Goal: Find specific page/section: Find specific page/section

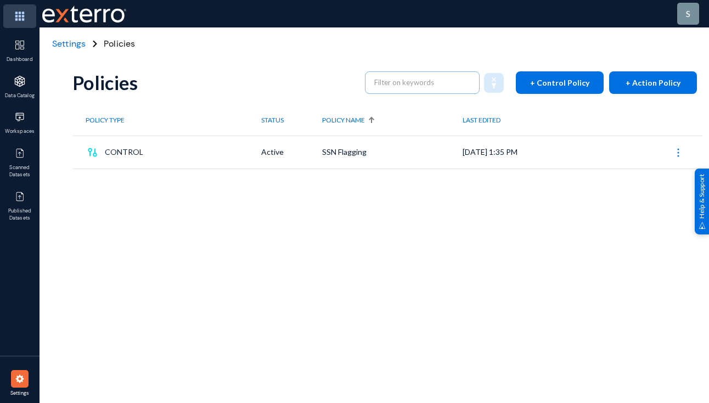
click at [19, 19] on img at bounding box center [19, 16] width 33 height 24
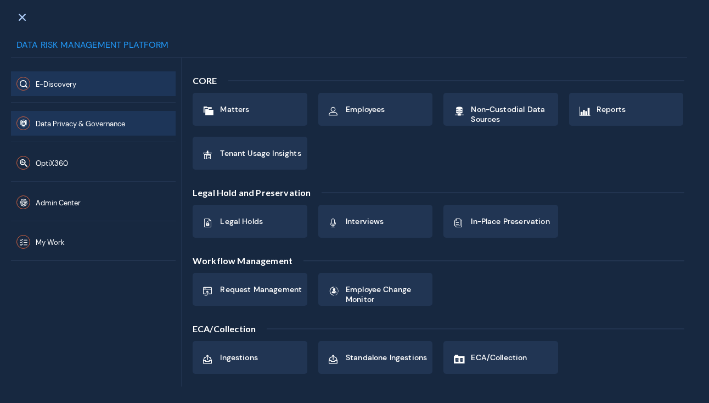
click at [89, 125] on span "Data Privacy & Governance" at bounding box center [80, 123] width 89 height 9
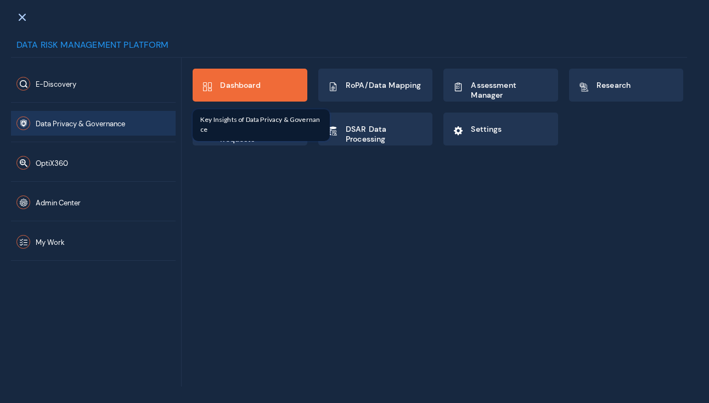
click at [251, 94] on div "Dashboard" at bounding box center [240, 86] width 40 height 19
